Goal: Information Seeking & Learning: Learn about a topic

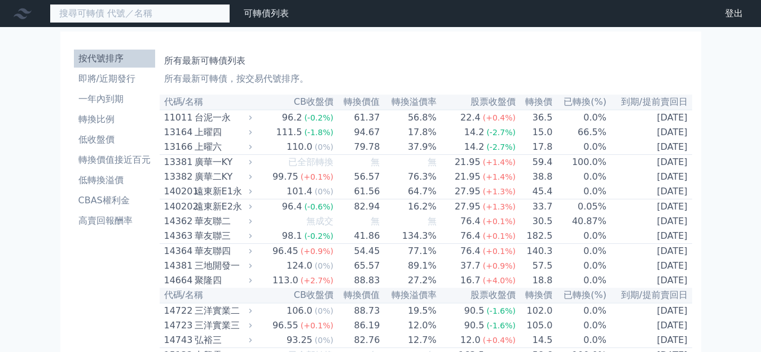
click at [105, 13] on input at bounding box center [140, 13] width 180 height 19
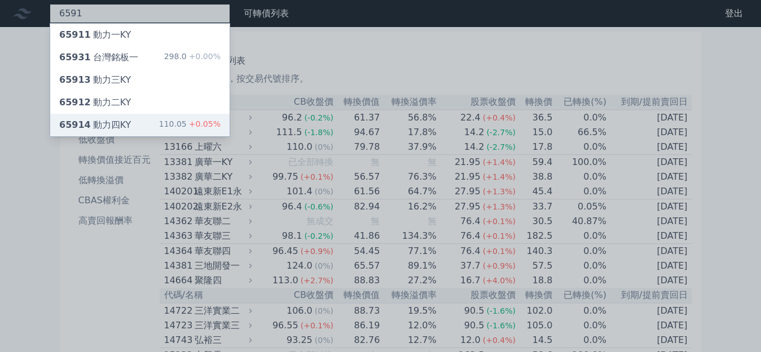
type input "6591"
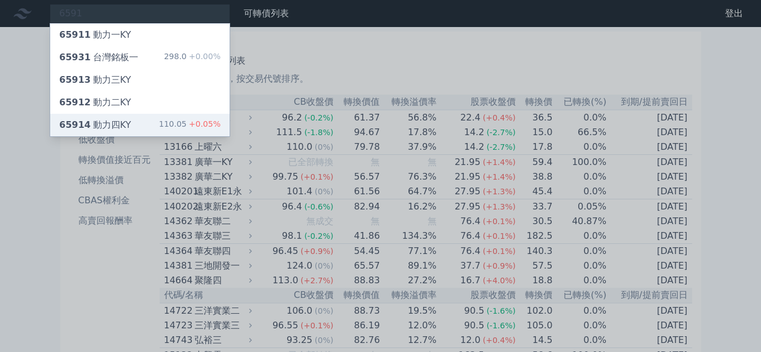
click at [98, 116] on div "65914 動力四KY 110.05 +0.05%" at bounding box center [139, 125] width 179 height 23
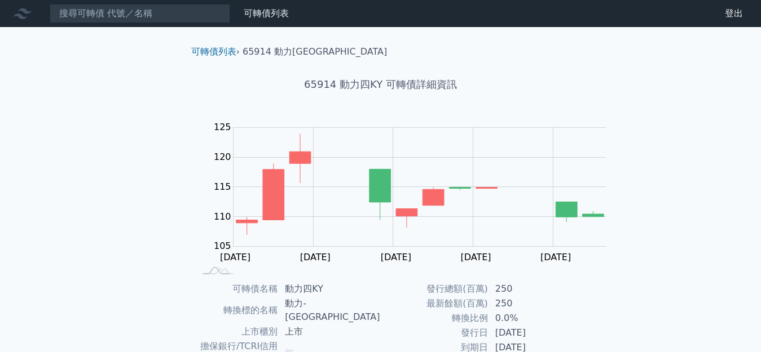
drag, startPoint x: 64, startPoint y: 163, endPoint x: 74, endPoint y: 160, distance: 10.0
click at [67, 162] on div "可轉債列表 財務數據 可轉債列表 財務數據 登出 登出 可轉債列表 › 65914 動力四KY 65914 動力四KY 可轉債詳細資訊 Zoom Out 10…" at bounding box center [380, 281] width 761 height 563
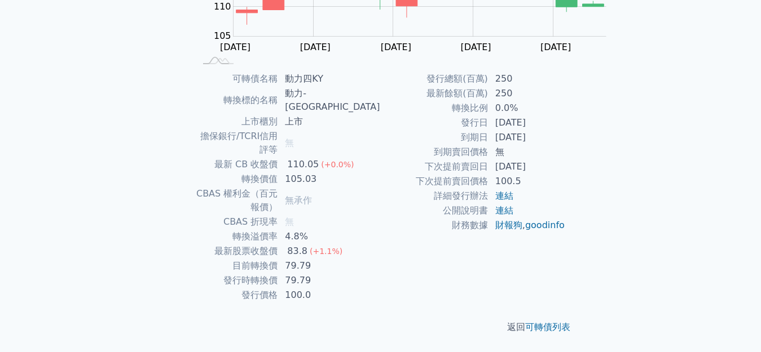
scroll to position [226, 0]
click at [380, 273] on td "79.79" at bounding box center [329, 280] width 102 height 15
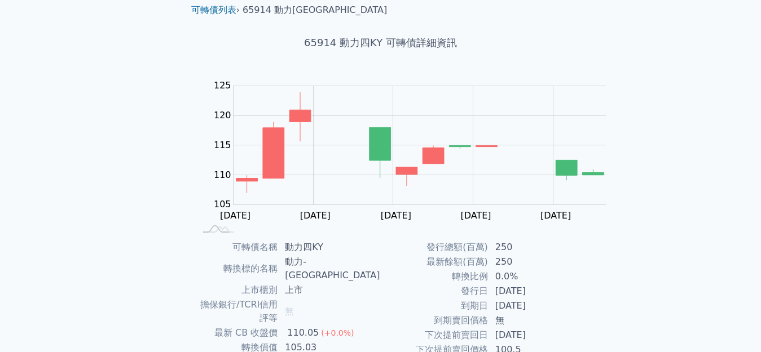
scroll to position [0, 0]
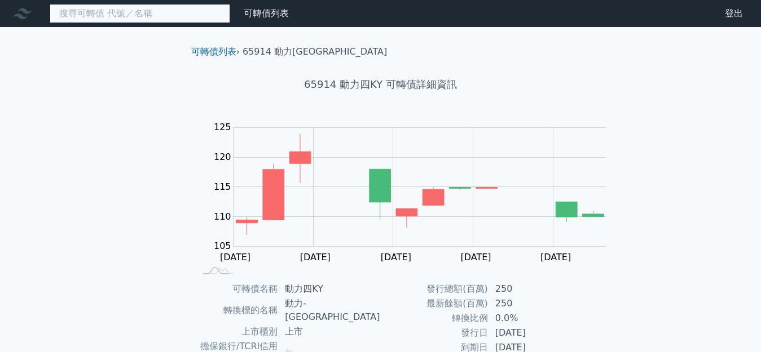
click at [96, 21] on input at bounding box center [140, 13] width 180 height 19
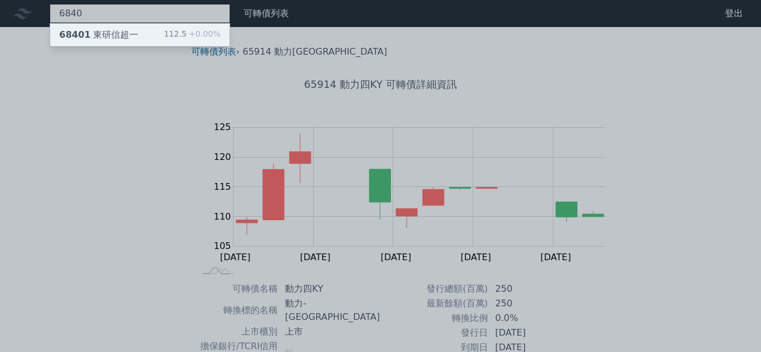
type input "6840"
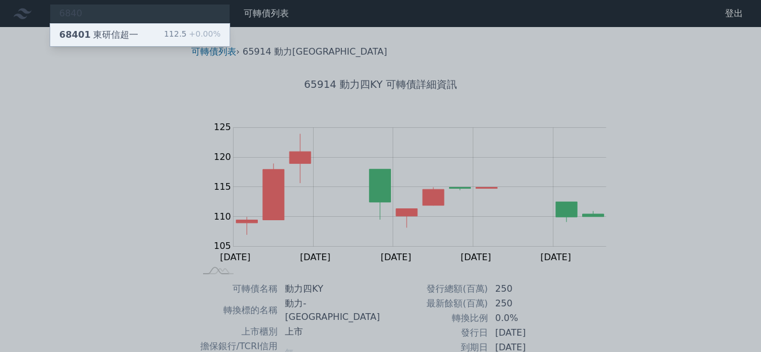
click at [95, 30] on div "68401 東研[PERSON_NAME]一" at bounding box center [98, 35] width 79 height 14
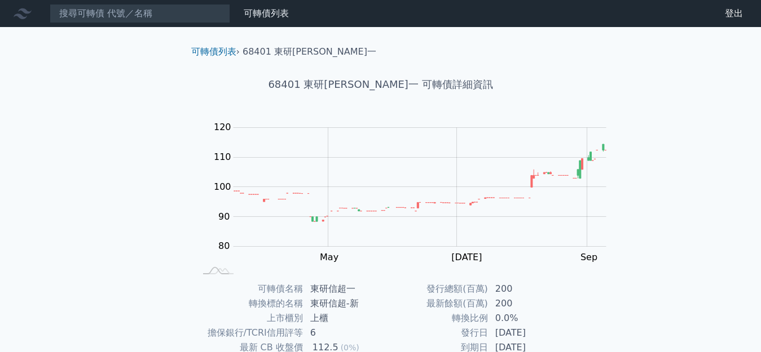
drag, startPoint x: 0, startPoint y: 183, endPoint x: 6, endPoint y: 180, distance: 7.1
click at [6, 180] on div "可轉債列表 財務數據 可轉債列表 財務數據 登出 登出 可轉債列表 › 68401 東研[PERSON_NAME]一 68401 東研[PERSON_NAME…" at bounding box center [380, 268] width 761 height 536
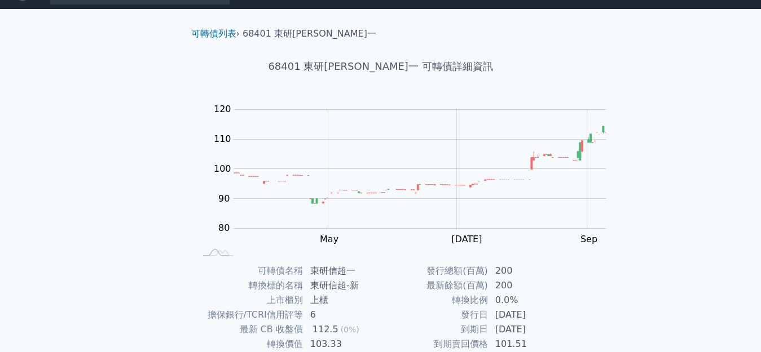
scroll to position [226, 0]
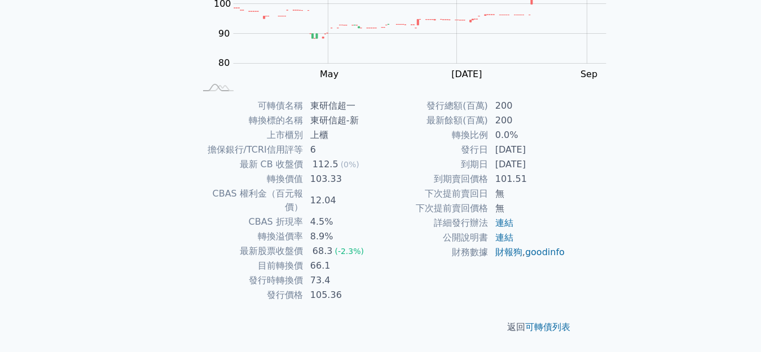
click at [633, 114] on div "可轉債列表 財務數據 可轉債列表 財務數據 登出 登出 可轉債列表 › 68401 東研[PERSON_NAME]一 68401 東研[PERSON_NAME…" at bounding box center [380, 85] width 761 height 536
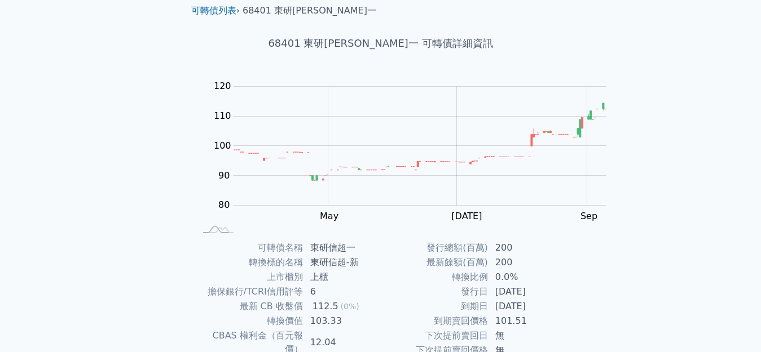
scroll to position [0, 0]
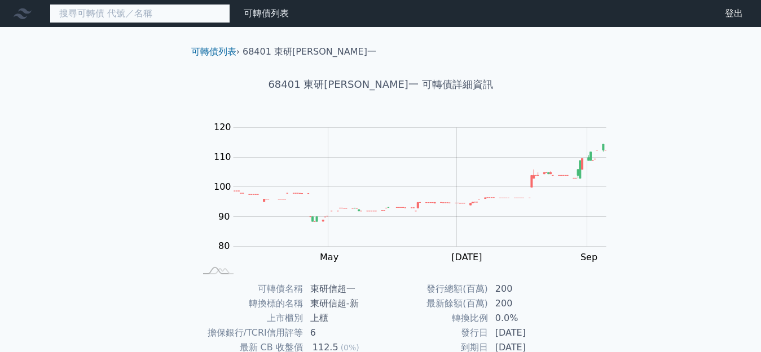
click at [112, 14] on input at bounding box center [140, 13] width 180 height 19
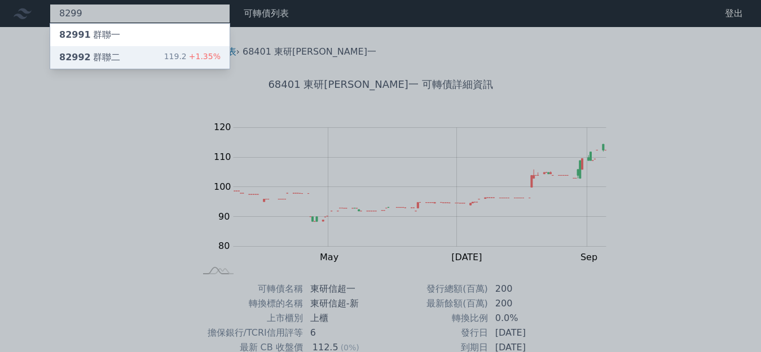
type input "8299"
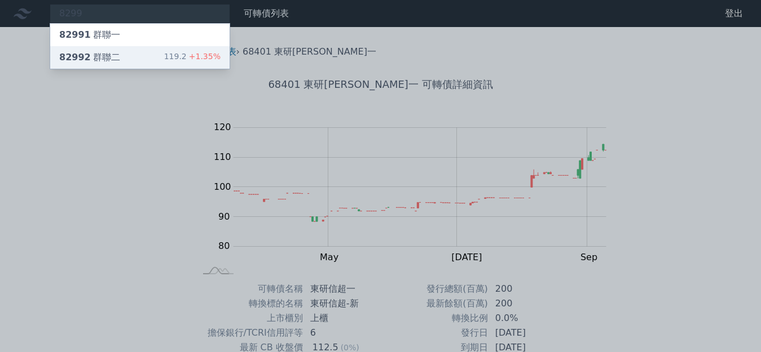
click at [103, 55] on div "82992 群聯二 119.2 +1.35%" at bounding box center [139, 57] width 179 height 23
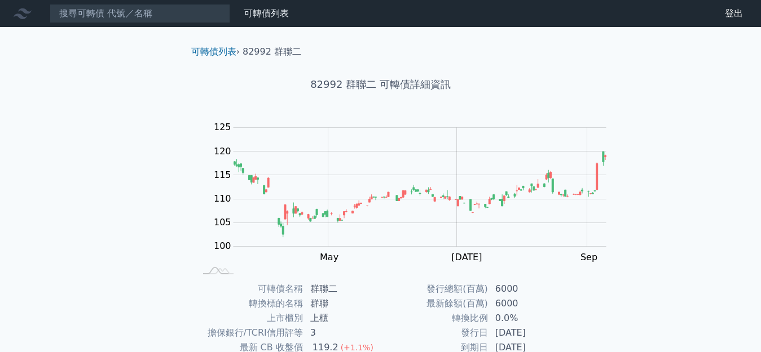
click at [90, 134] on div "可轉債列表 財務數據 可轉債列表 財務數據 登出 登出 可轉債列表 › 82992 群聯二 82992 群聯二 可轉債詳細資訊 Zoom Out 100 90…" at bounding box center [380, 268] width 761 height 536
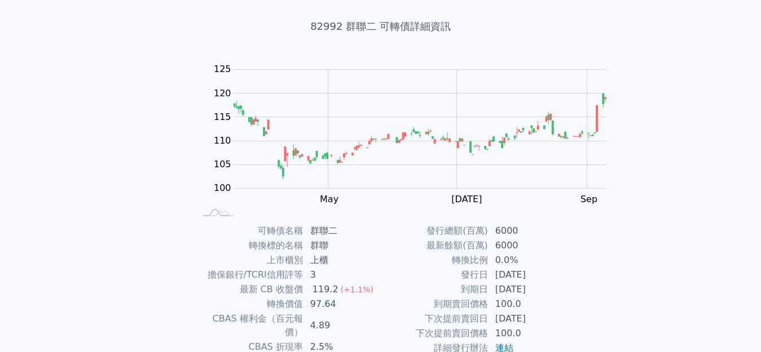
scroll to position [170, 0]
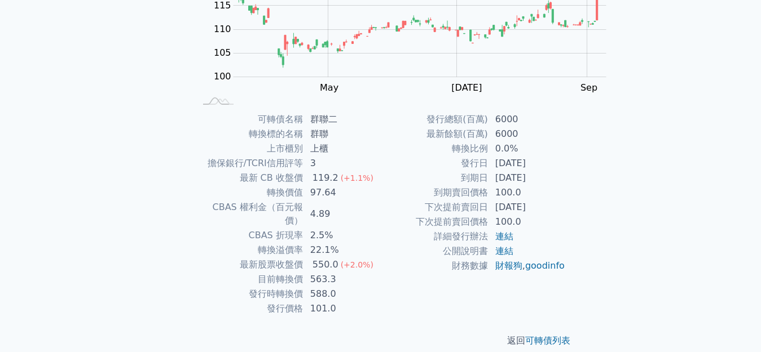
click at [381, 243] on td "22.1%" at bounding box center [341, 250] width 77 height 15
click at [150, 229] on div "可轉債列表 財務數據 可轉債列表 財務數據 登出 登出 可轉債列表 › 82992 群聯二 82992 群聯二 可轉債詳細資訊 Zoom Out 100 90…" at bounding box center [380, 98] width 761 height 536
click at [381, 171] on td "119.2 (+1.1%)" at bounding box center [341, 178] width 77 height 15
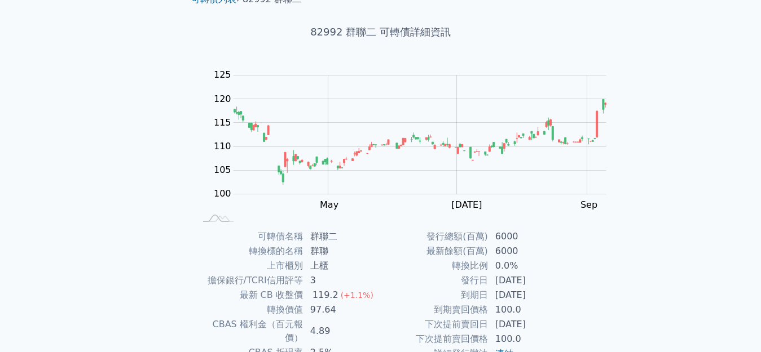
scroll to position [0, 0]
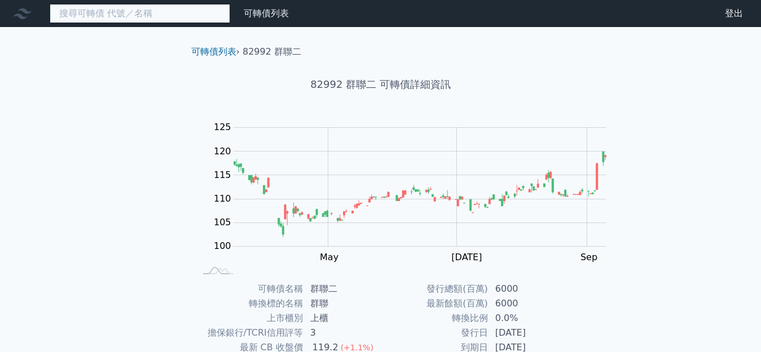
click at [123, 20] on input at bounding box center [140, 13] width 180 height 19
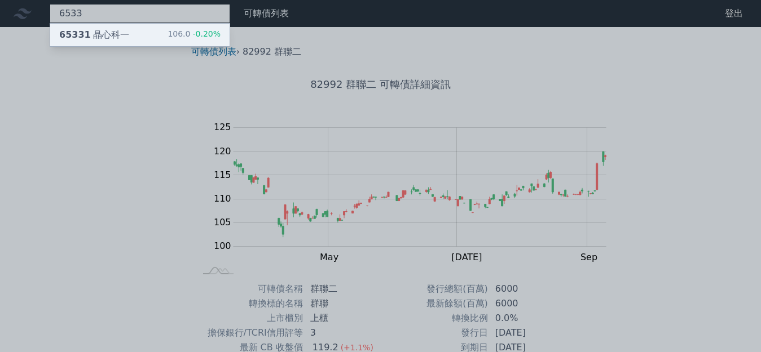
type input "6533"
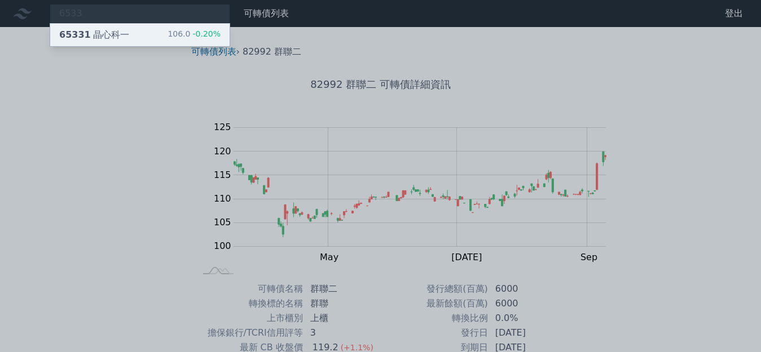
click at [167, 35] on div "106.0 -0.20%" at bounding box center [193, 35] width 53 height 14
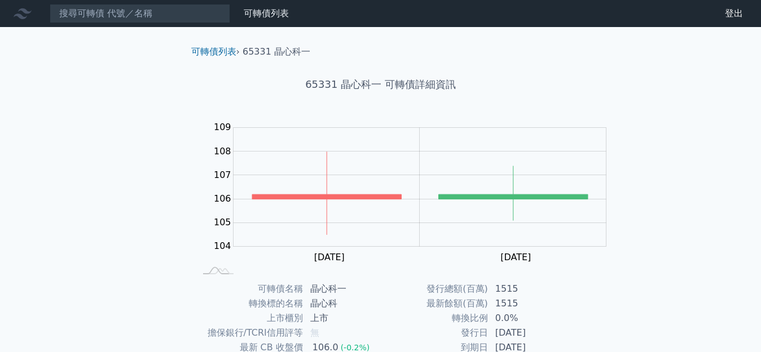
click at [656, 174] on div "可轉債列表 財務數據 可轉債列表 財務數據 登出 登出 可轉債列表 › 65331 晶心科一 65331 晶心科一 可轉債詳細資訊 Zoom Out 104 …" at bounding box center [380, 268] width 761 height 536
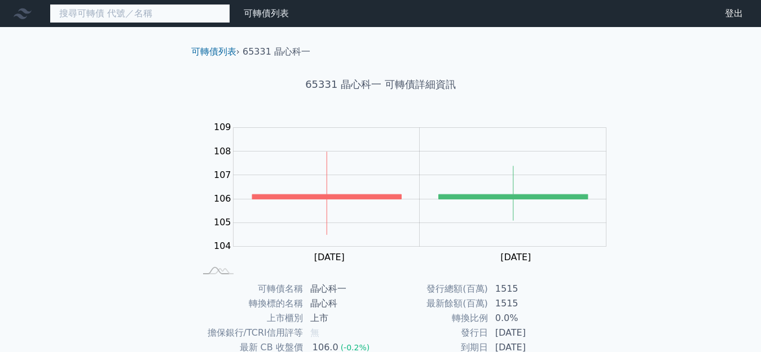
click at [116, 17] on input at bounding box center [140, 13] width 180 height 19
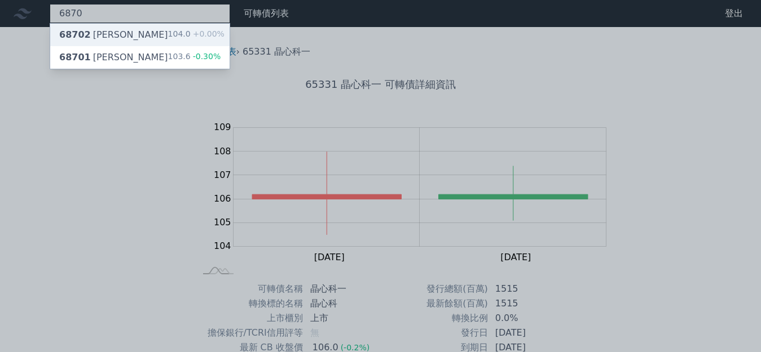
type input "6870"
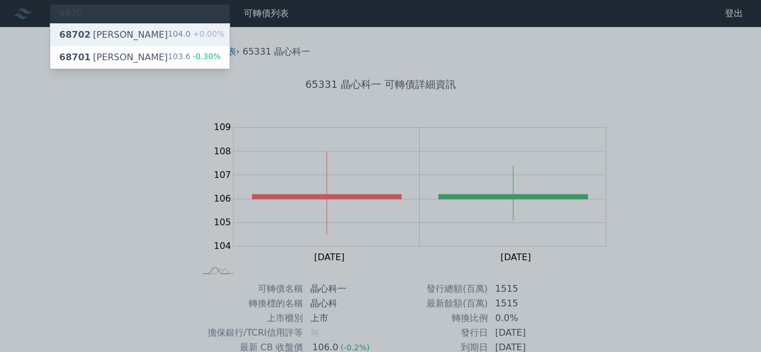
click at [168, 36] on div "104.0 +0.00%" at bounding box center [196, 35] width 56 height 14
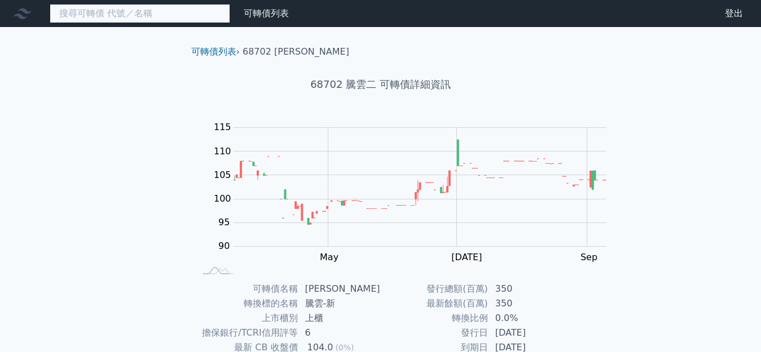
click at [114, 16] on input at bounding box center [140, 13] width 180 height 19
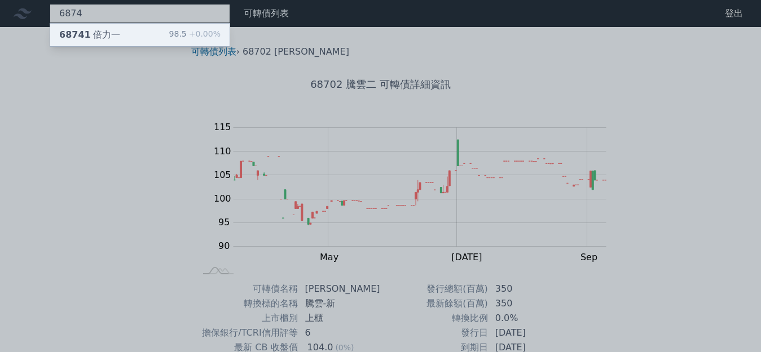
type input "6874"
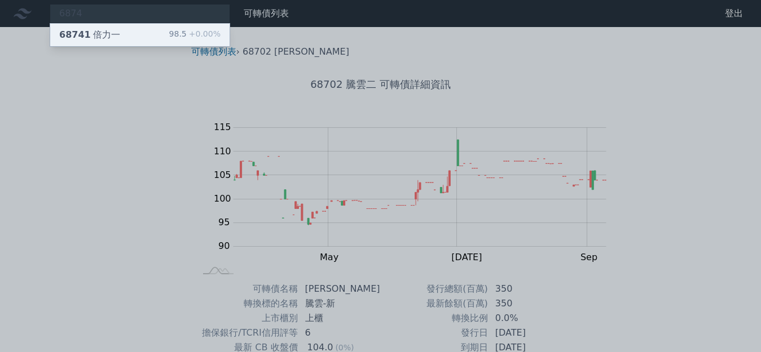
click at [169, 34] on div "98.5 +0.00%" at bounding box center [194, 35] width 51 height 14
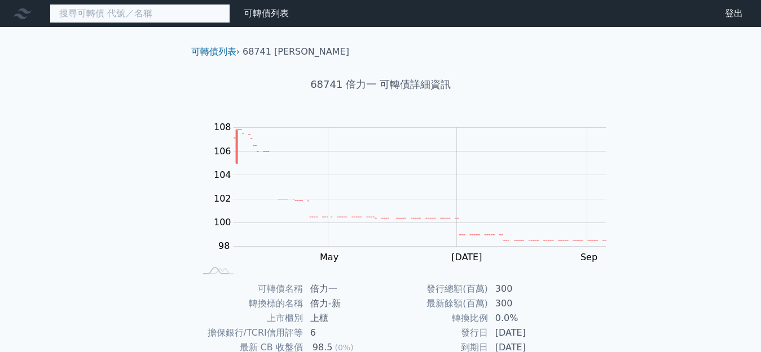
click at [123, 5] on input at bounding box center [140, 13] width 180 height 19
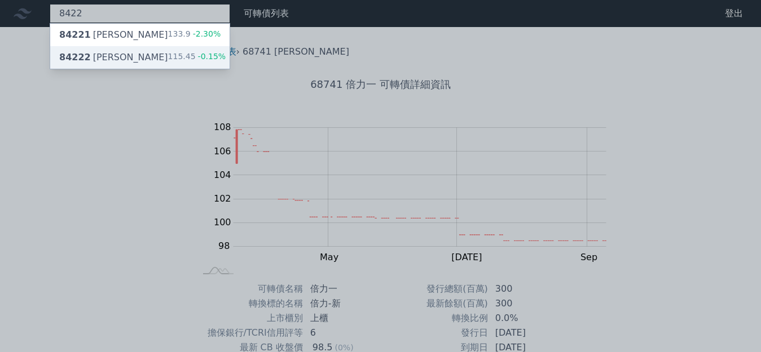
type input "8422"
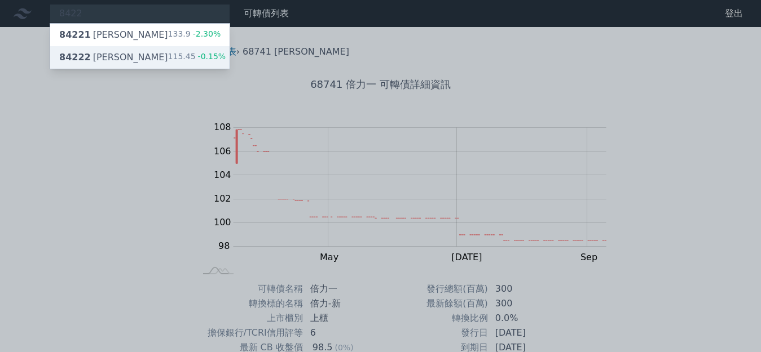
click at [196, 54] on span "-0.15%" at bounding box center [211, 56] width 30 height 9
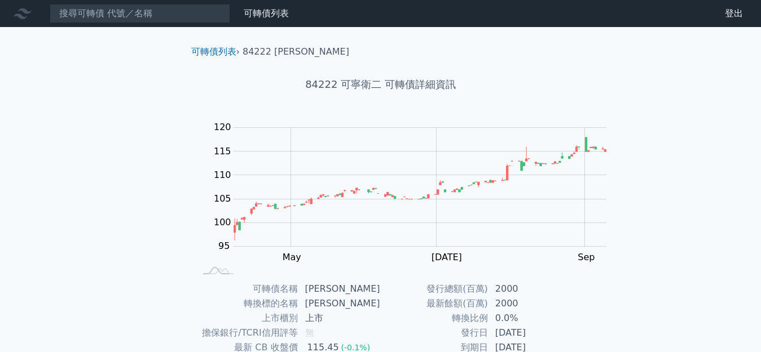
click at [2, 179] on div "可轉債列表 財務數據 可轉債列表 財務數據 登出 登出 可轉債列表 › 84222 可寧衛二 84222 可寧衛二 可轉債詳細資訊 Zoom Out 100 …" at bounding box center [380, 268] width 761 height 536
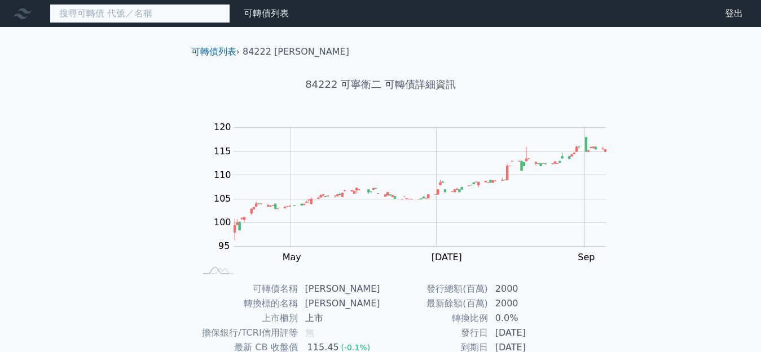
click at [111, 19] on input at bounding box center [140, 13] width 180 height 19
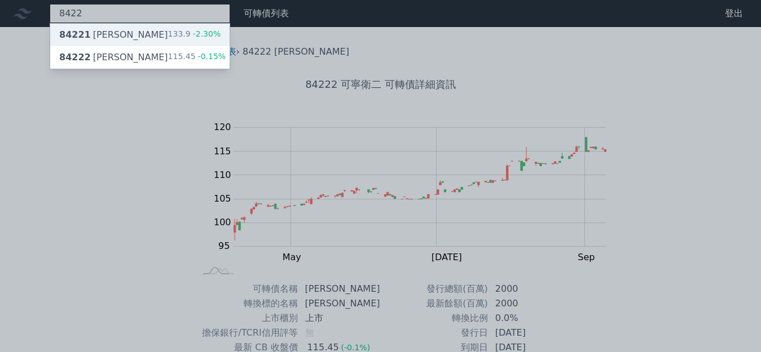
type input "8422"
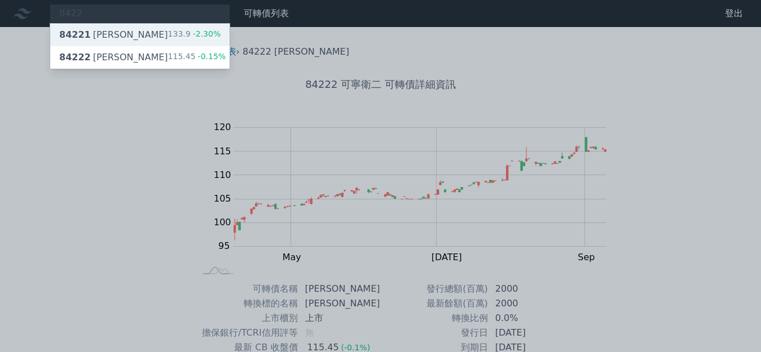
click at [191, 29] on span "-2.30%" at bounding box center [206, 33] width 30 height 9
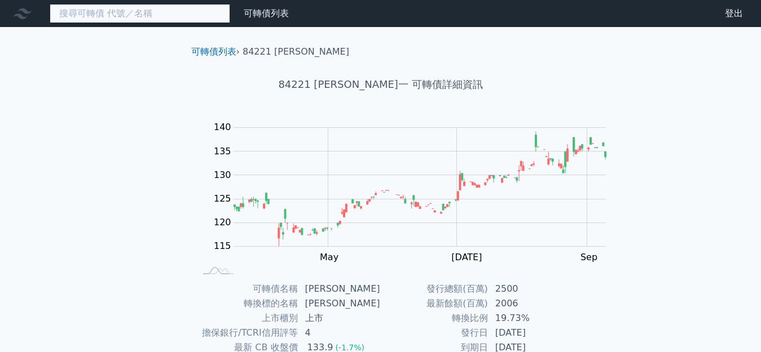
click at [102, 15] on input at bounding box center [140, 13] width 180 height 19
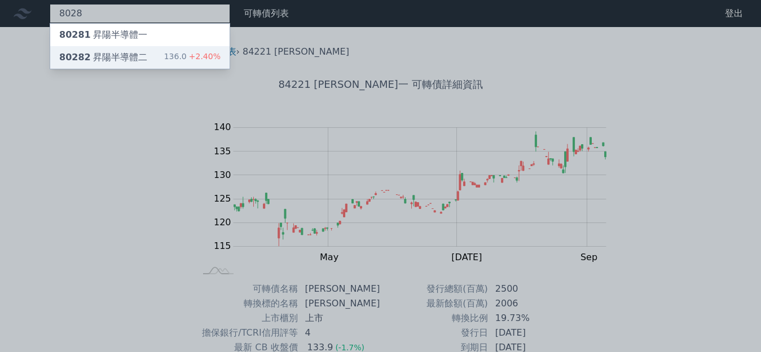
type input "8028"
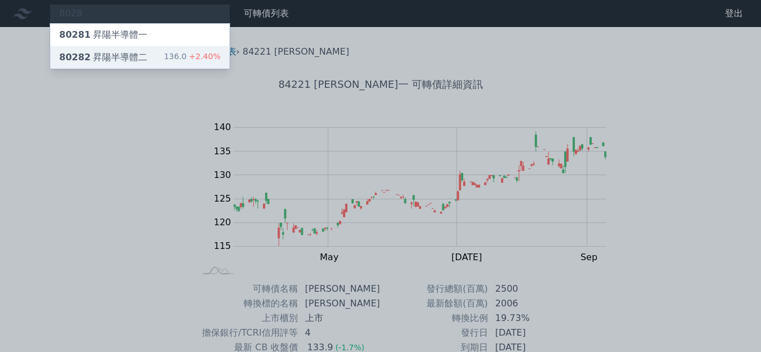
click at [164, 57] on div "136.0 +2.40%" at bounding box center [192, 58] width 56 height 14
